Goal: Manage account settings

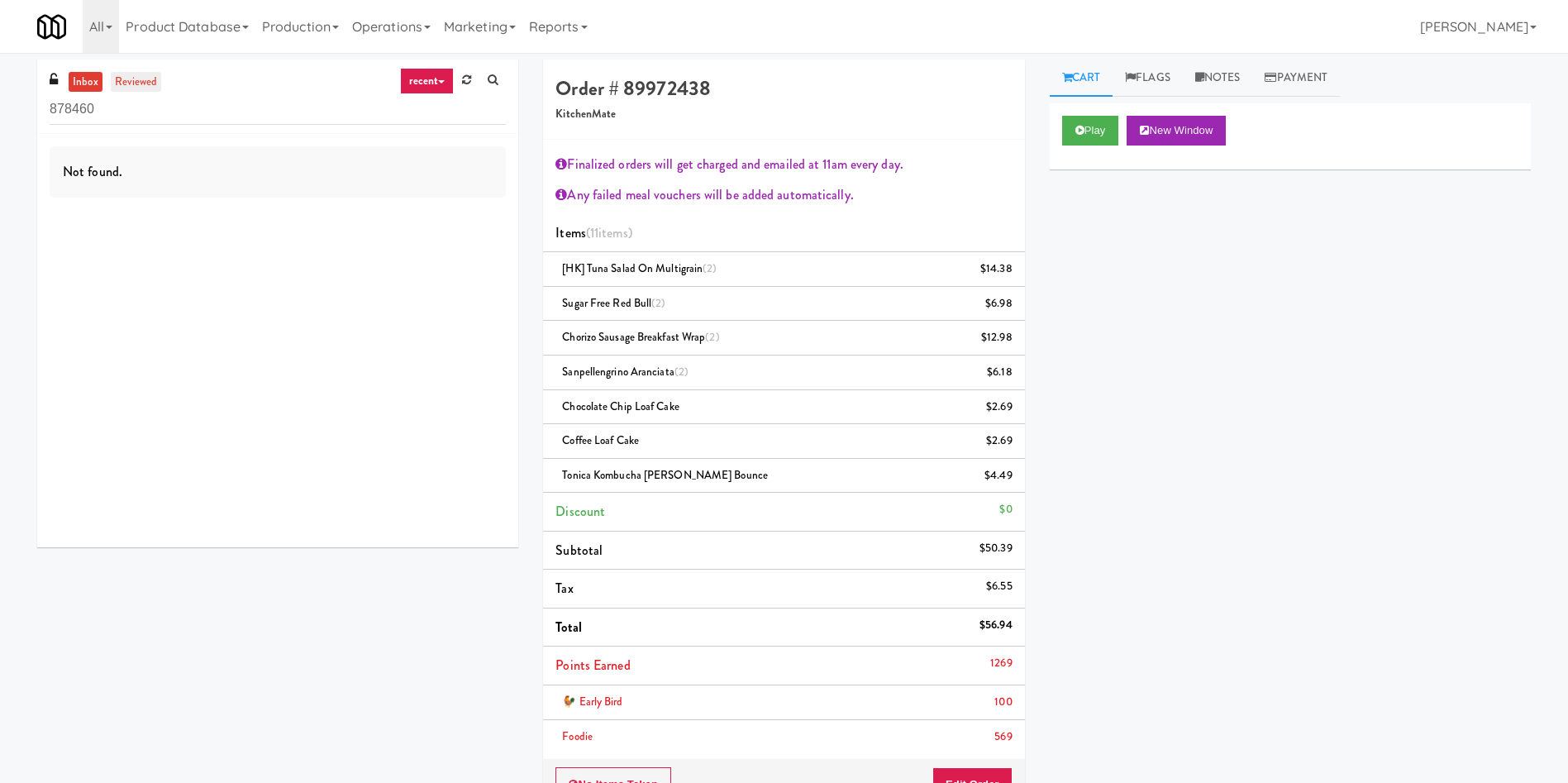
click at [129, 85] on link "reviewed" at bounding box center [136, 81] width 51 height 20
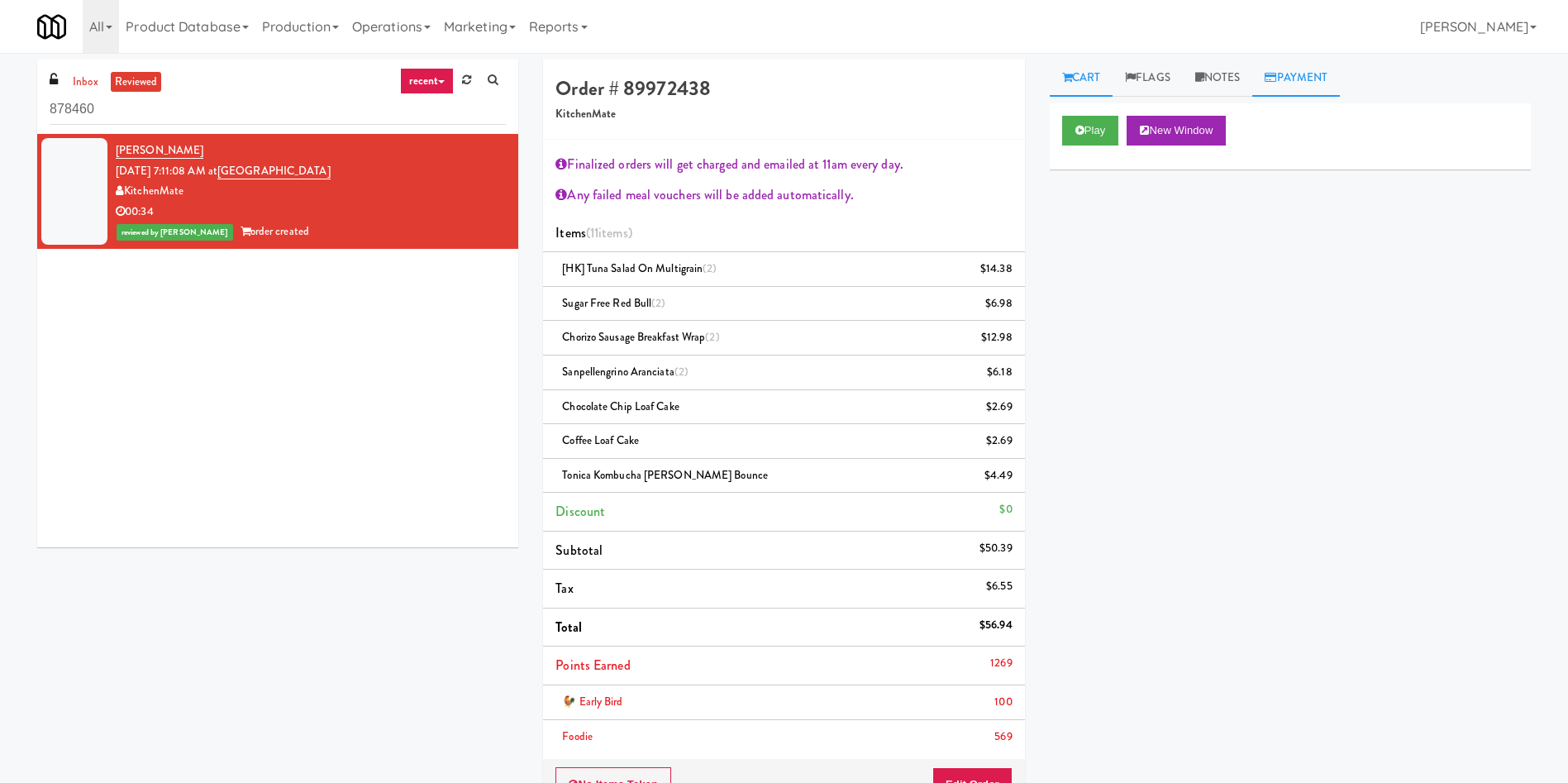
click at [1289, 81] on link "Payment" at bounding box center [1296, 78] width 87 height 37
click at [164, 149] on link "[PERSON_NAME]" at bounding box center [159, 150] width 87 height 16
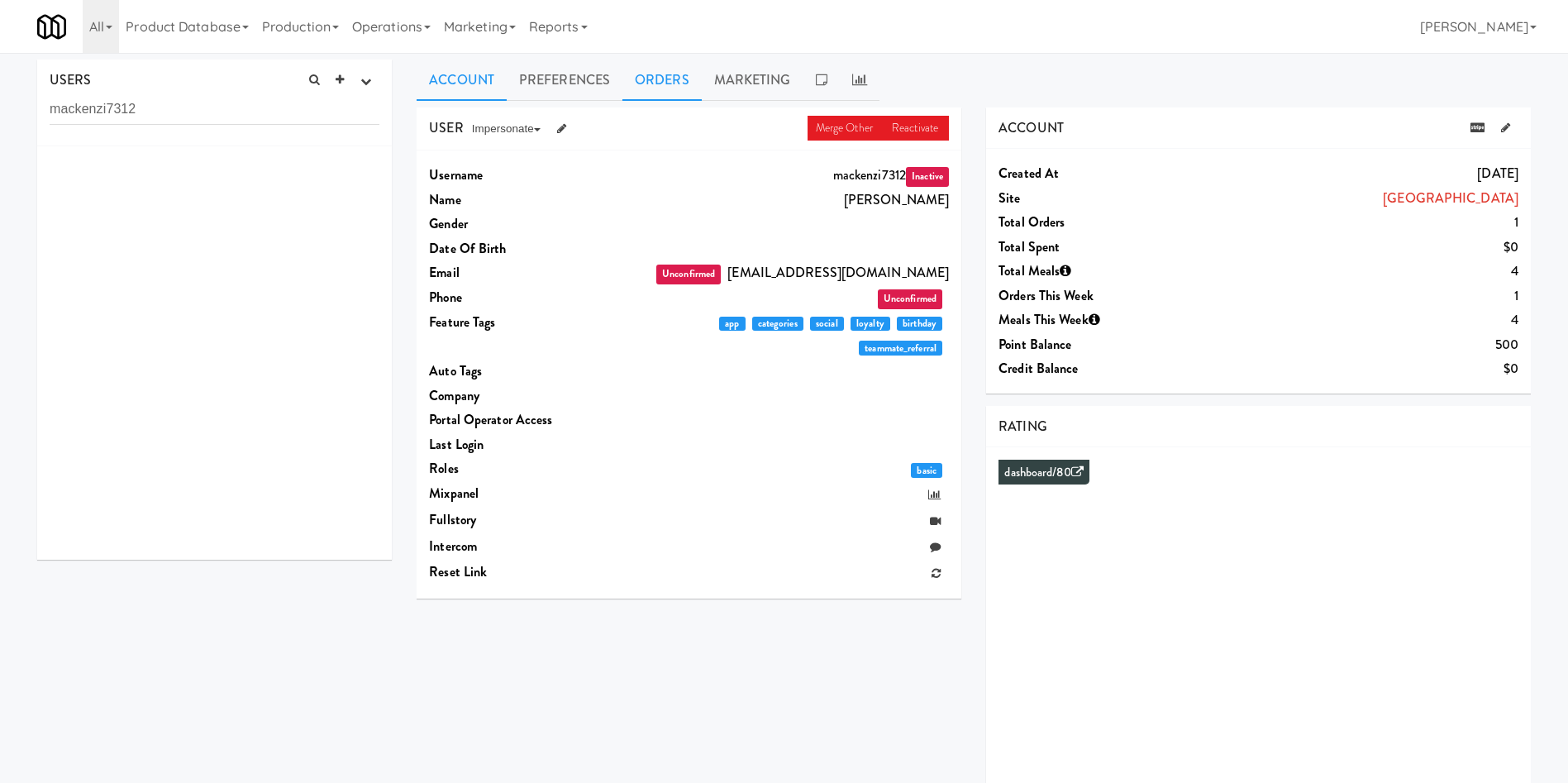
click at [668, 80] on link "Orders" at bounding box center [662, 79] width 79 height 42
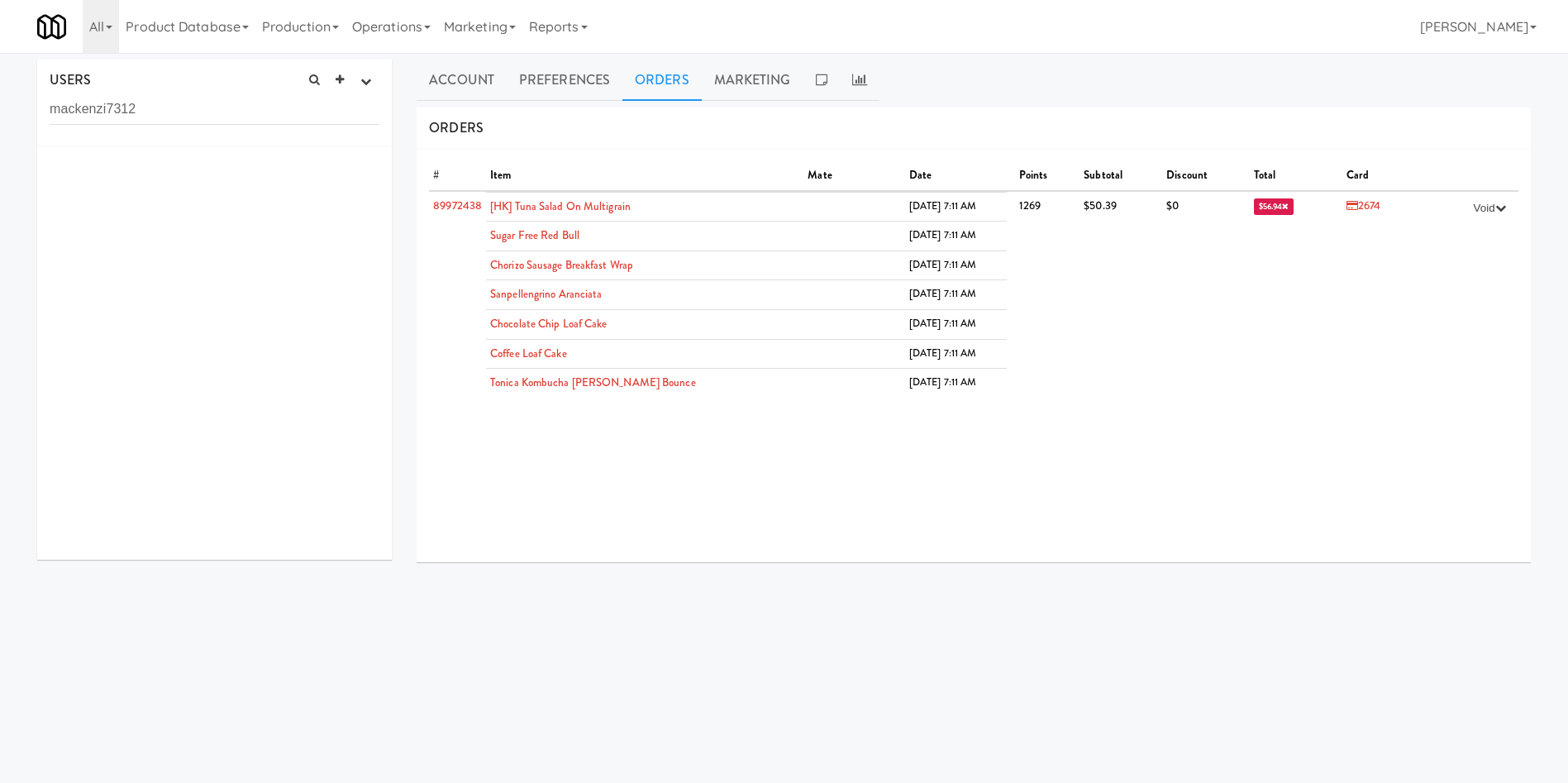
click at [365, 244] on div at bounding box center [214, 353] width 355 height 413
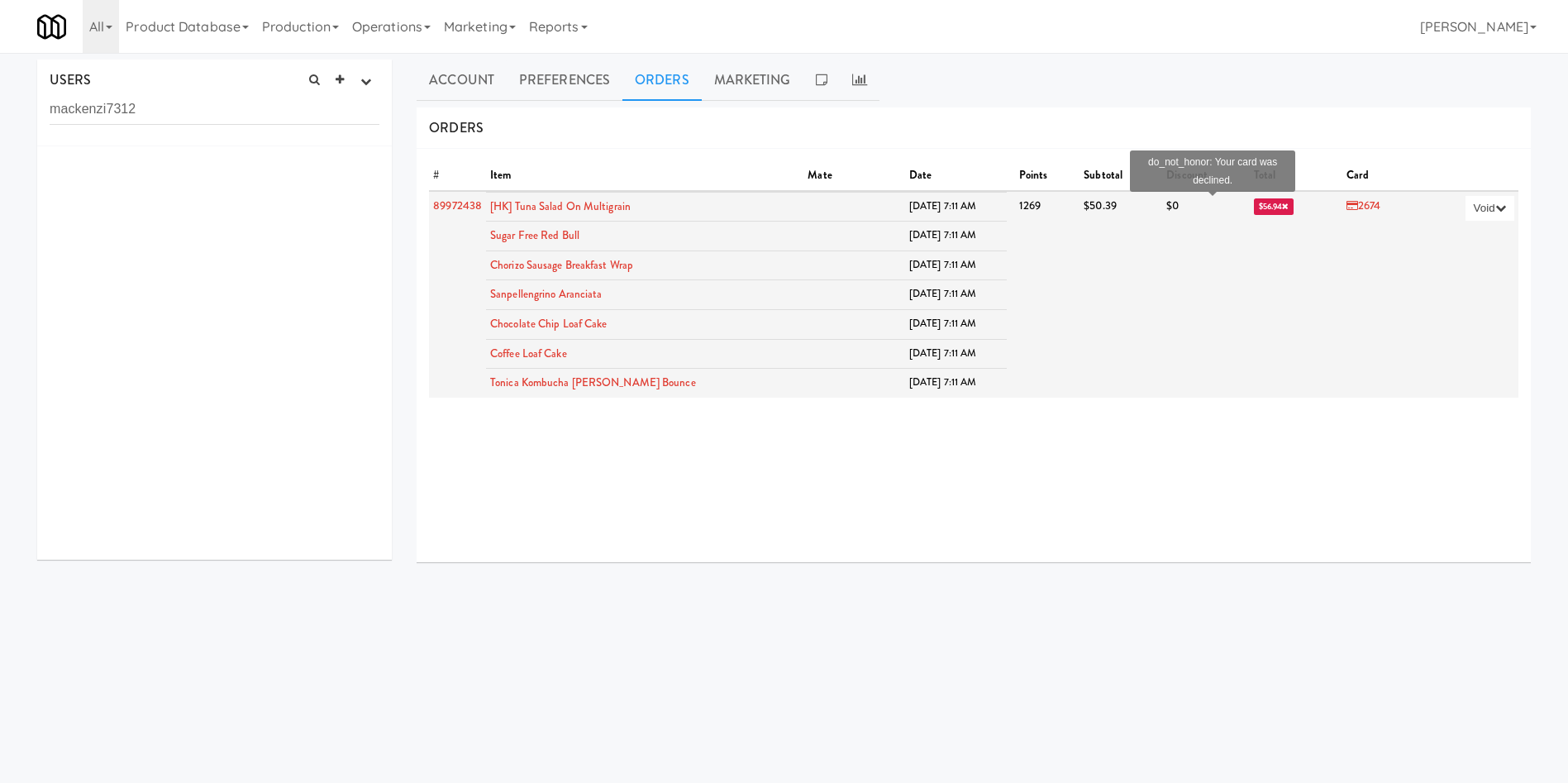
click at [1254, 204] on span "$56.94" at bounding box center [1274, 206] width 41 height 16
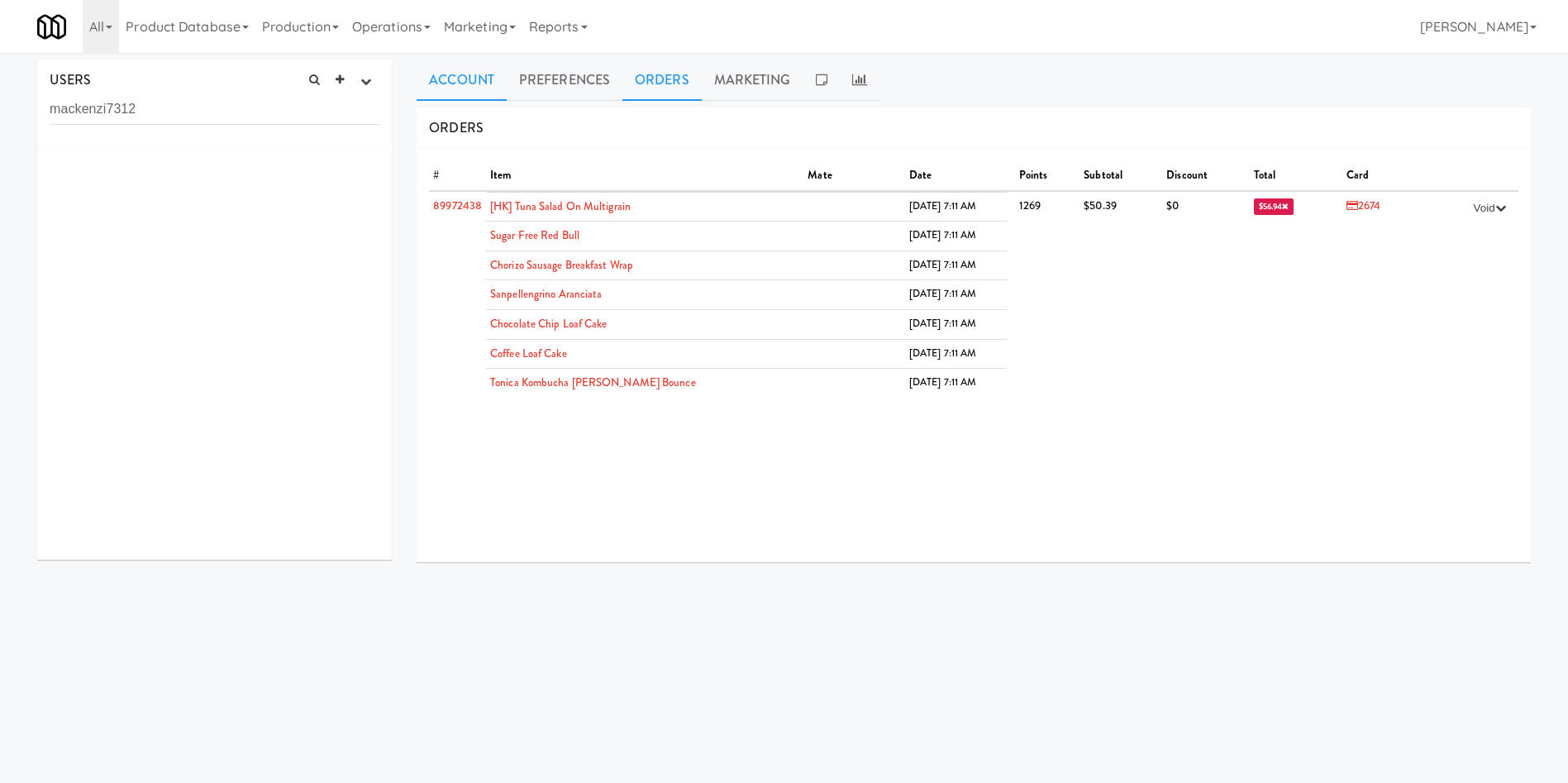
click at [463, 78] on link "Account" at bounding box center [461, 79] width 90 height 42
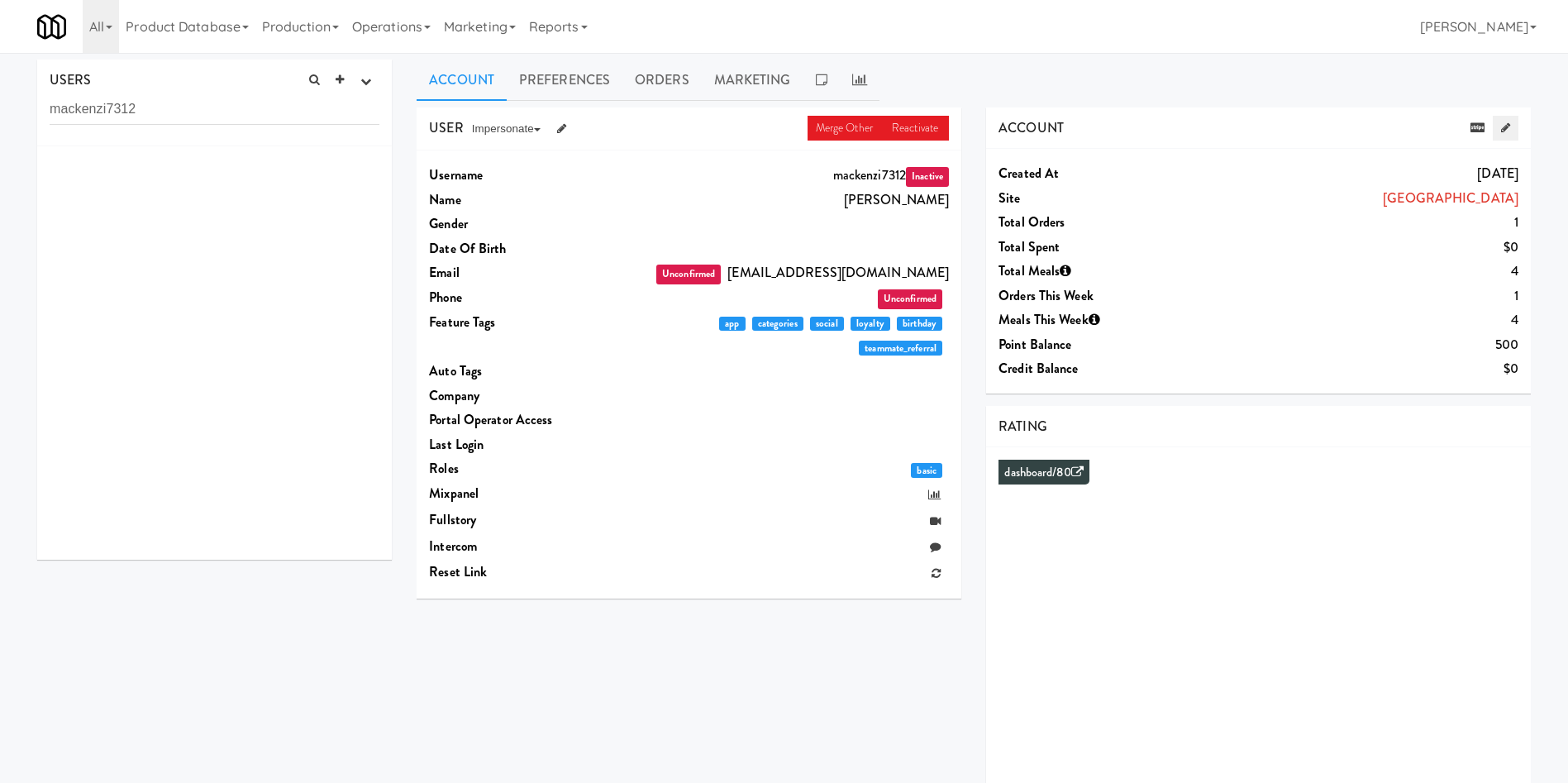
click at [1502, 128] on icon at bounding box center [1505, 127] width 9 height 11
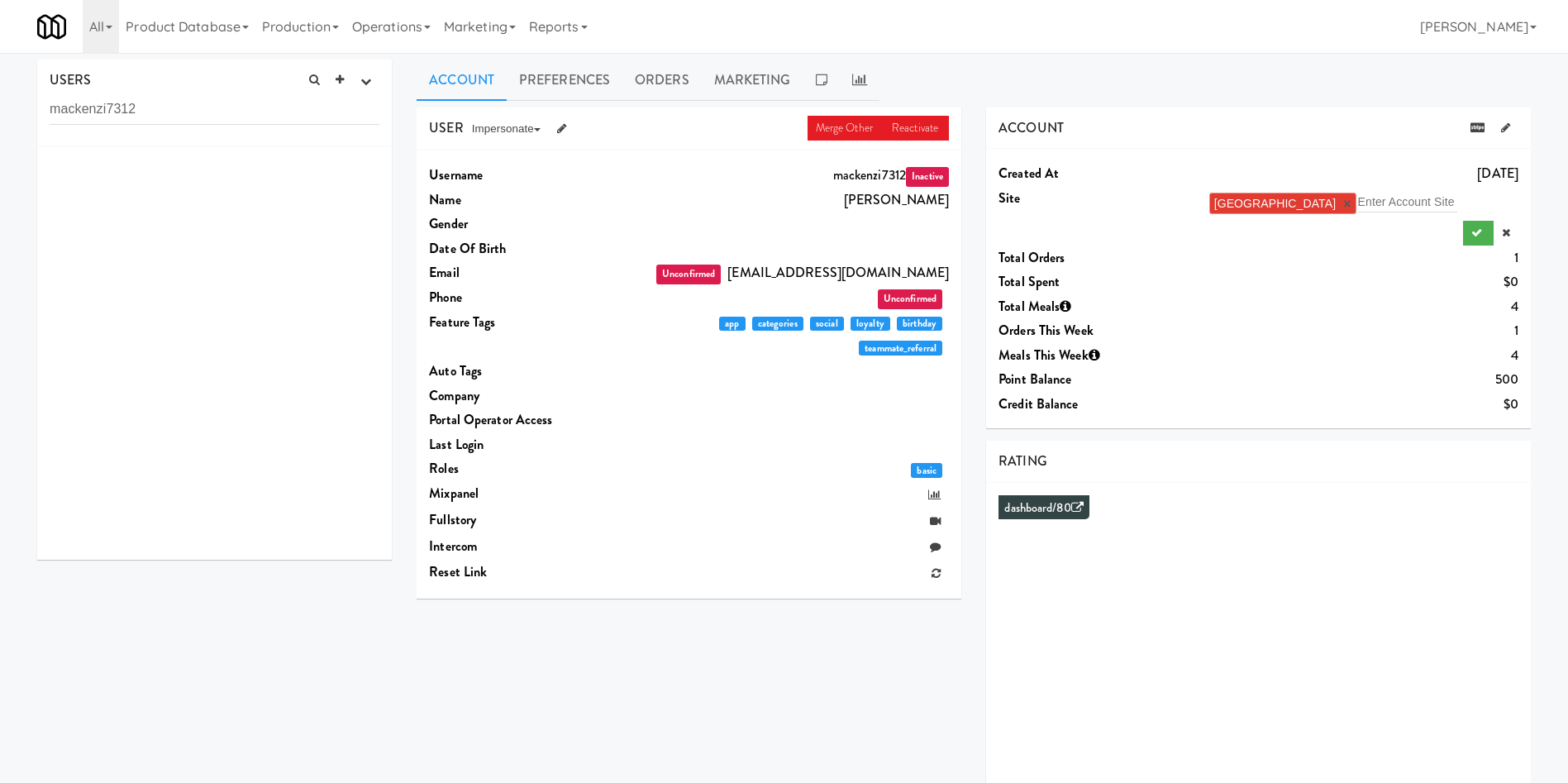
click at [1356, 204] on li "[GEOGRAPHIC_DATA] ×" at bounding box center [1283, 204] width 147 height 21
click at [1350, 204] on link "×" at bounding box center [1347, 204] width 8 height 14
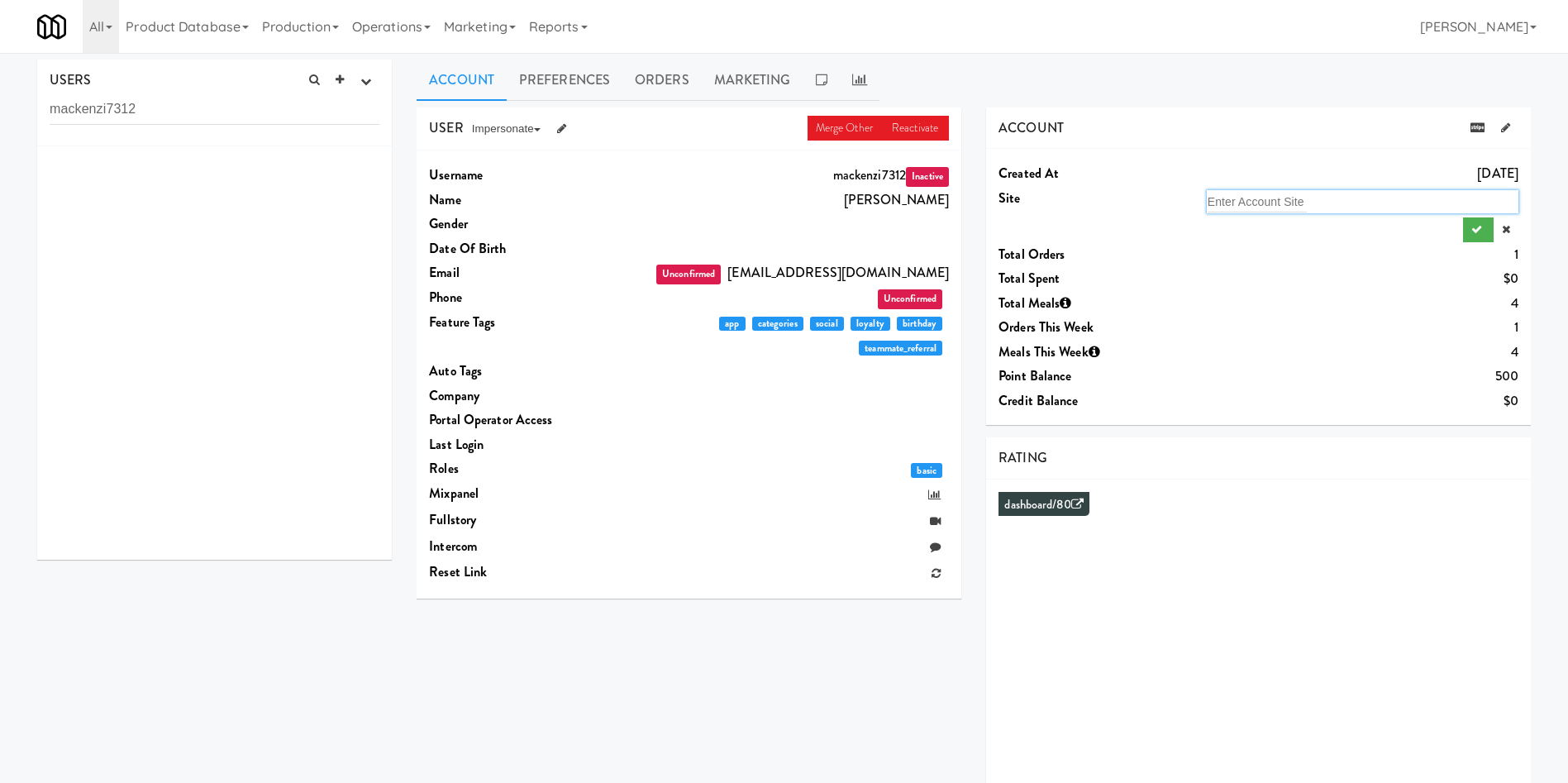
click at [1350, 204] on div "Enter Account Site" at bounding box center [1363, 202] width 312 height 23
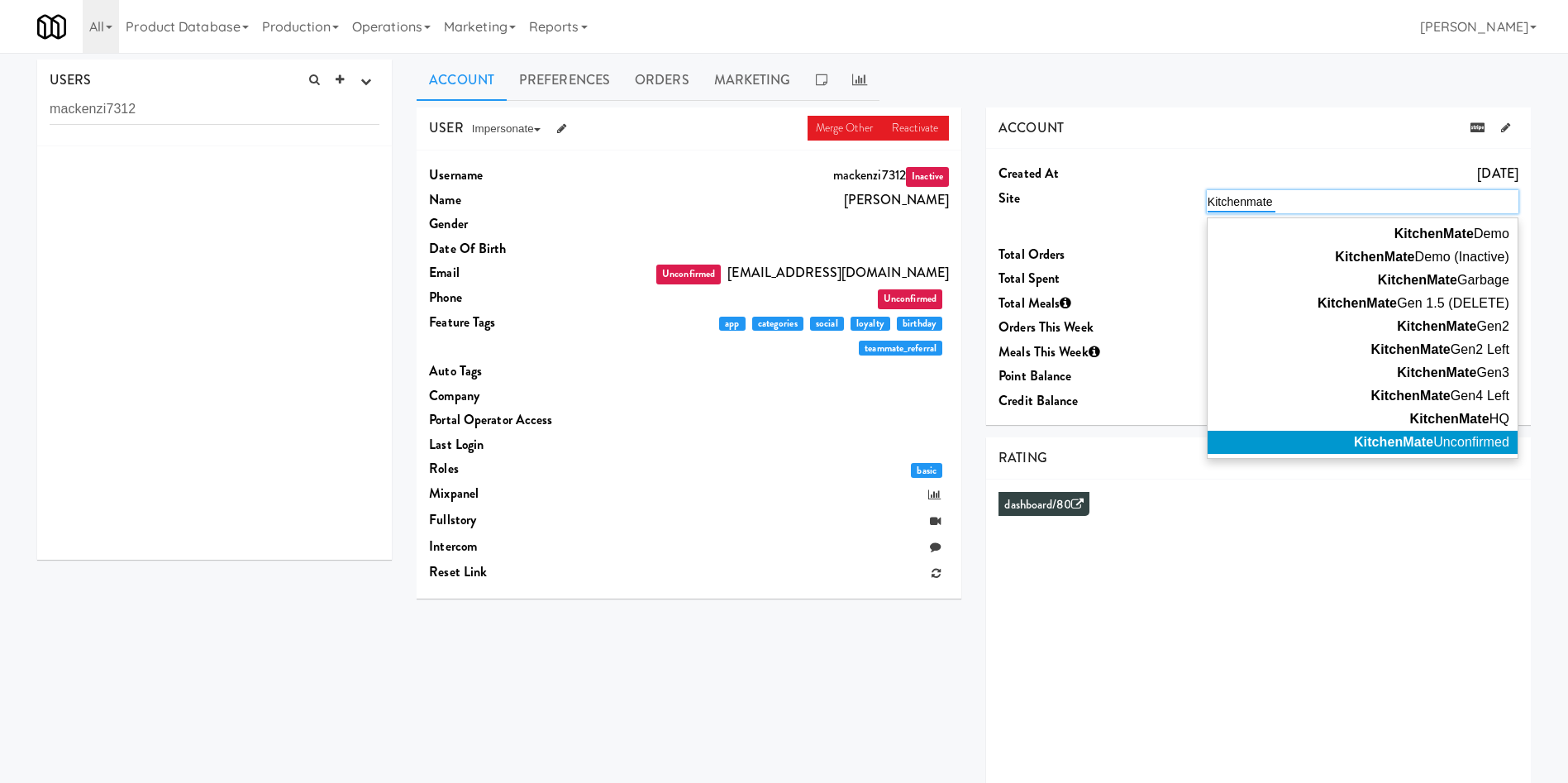
type input "Kitchenmate"
click at [1481, 444] on span "KitchenMate Unconfirmed" at bounding box center [1431, 442] width 155 height 14
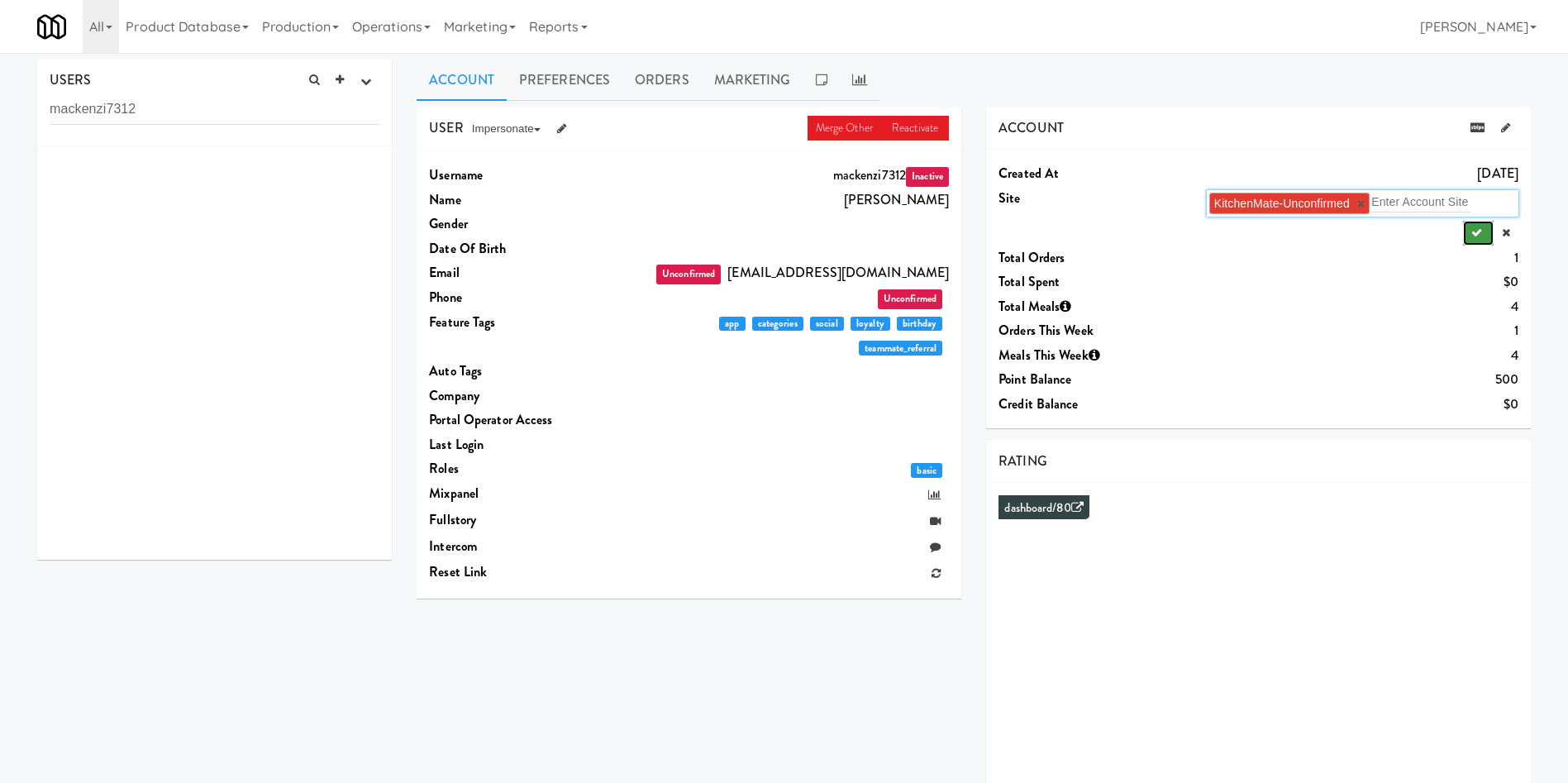
click at [1482, 235] on button "submit" at bounding box center [1478, 234] width 31 height 25
